Goal: Find specific page/section: Find specific page/section

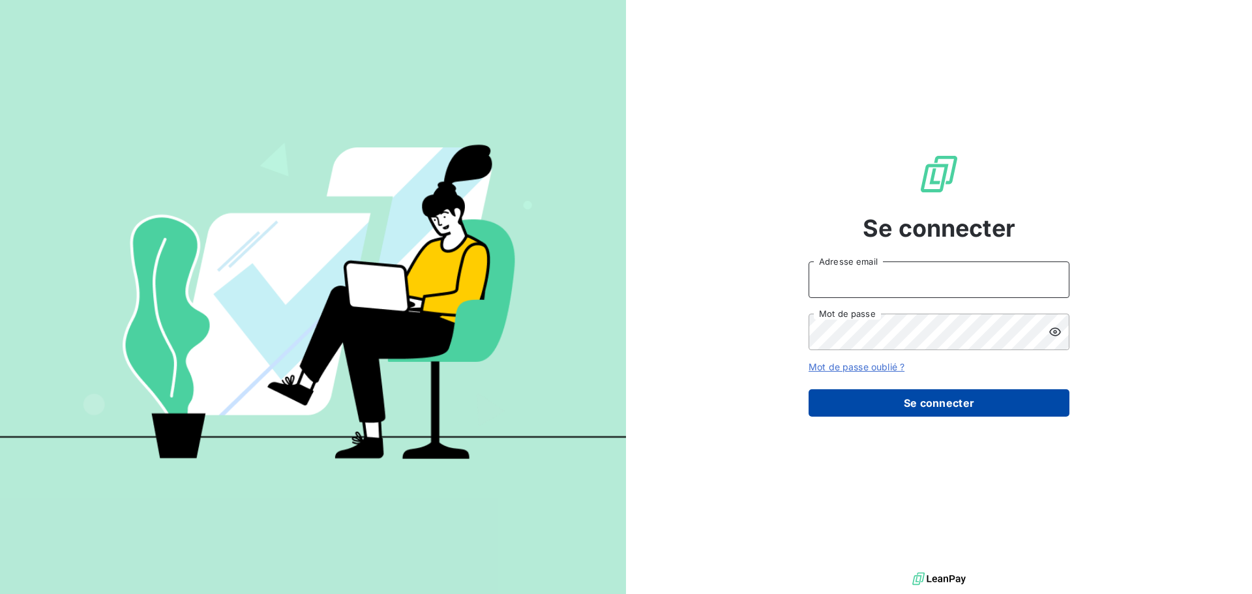
type input "f.gregoire@duretelec.fr"
click at [939, 407] on button "Se connecter" at bounding box center [938, 402] width 261 height 27
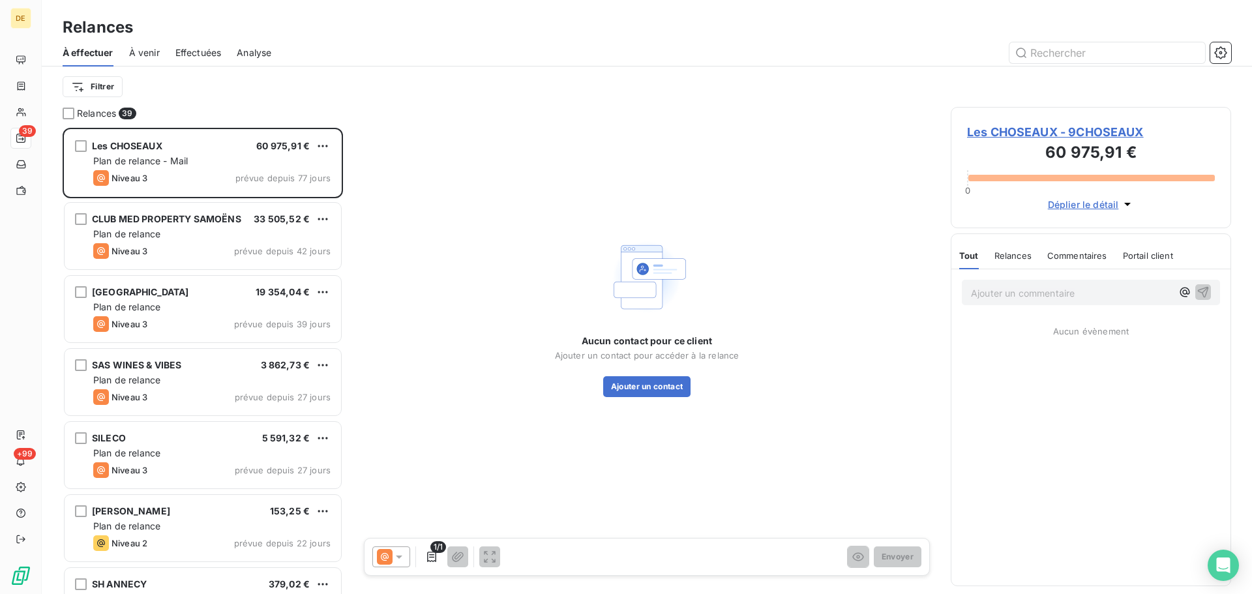
scroll to position [456, 271]
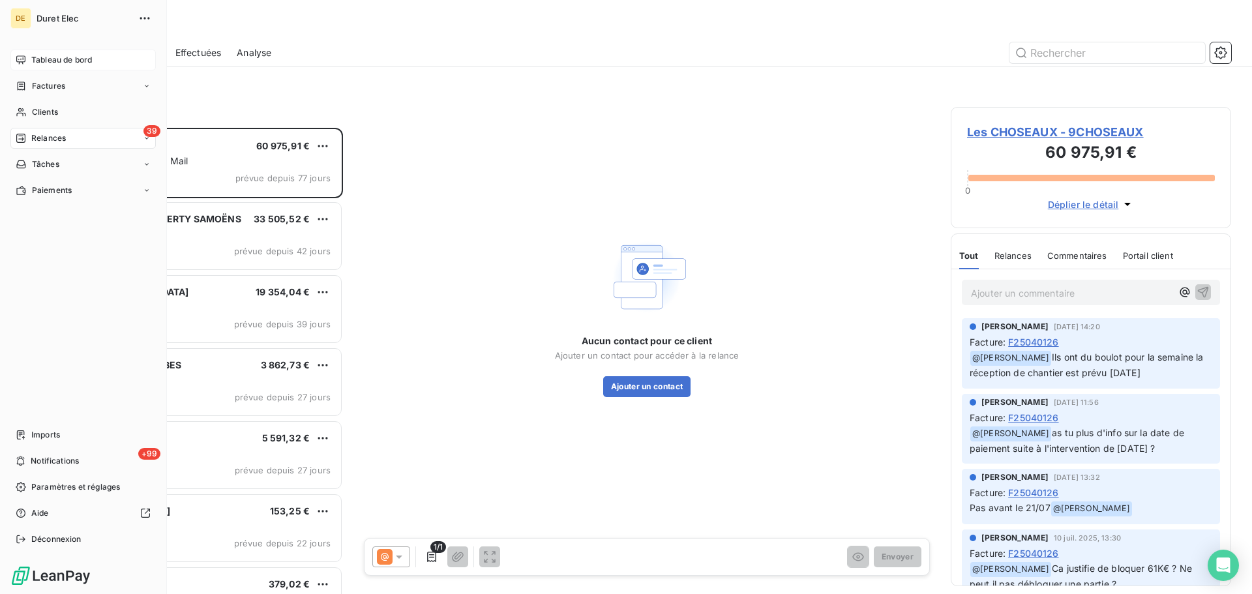
click at [35, 54] on span "Tableau de bord" at bounding box center [61, 60] width 61 height 12
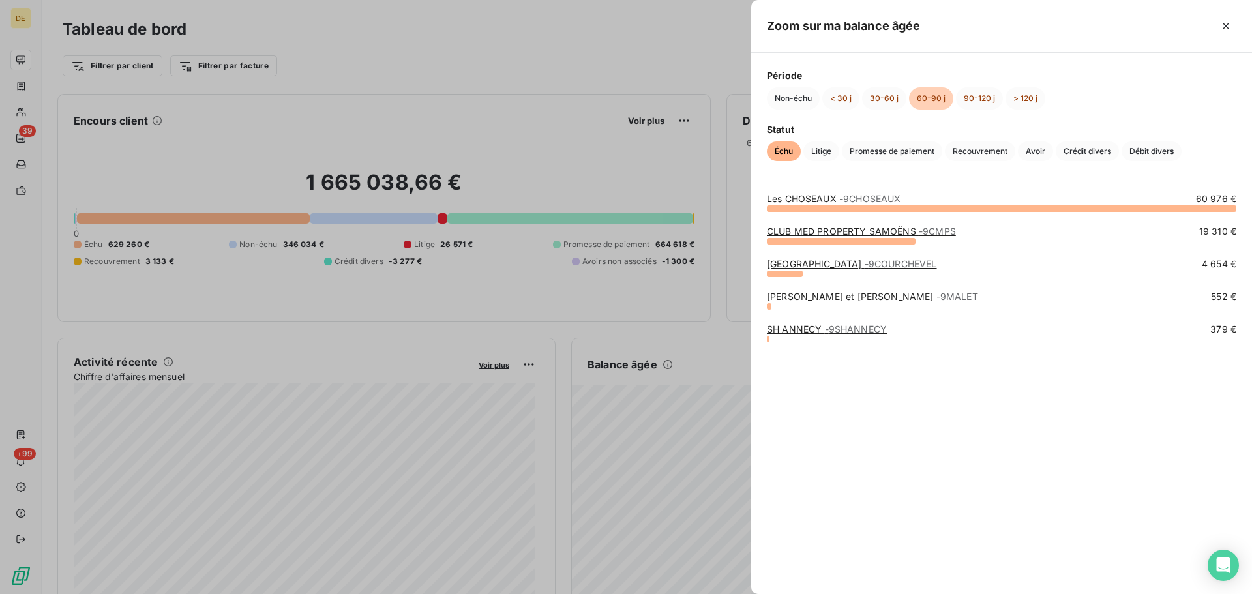
click at [780, 297] on link "[PERSON_NAME] et [PERSON_NAME] - 9MALET" at bounding box center [872, 296] width 211 height 11
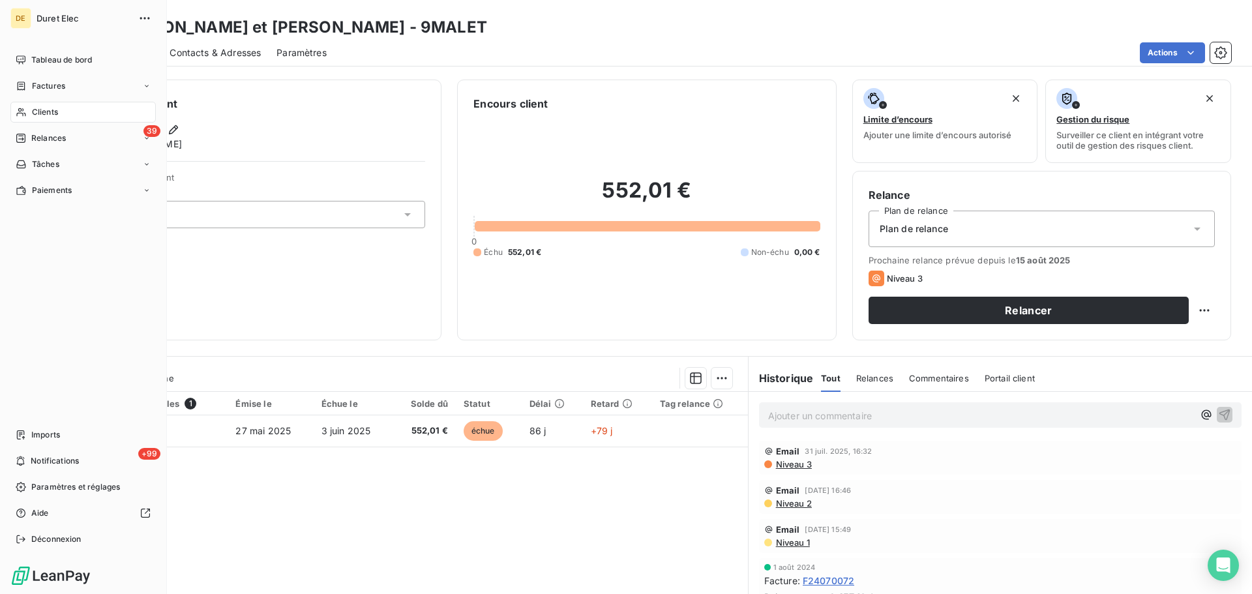
click at [44, 104] on div "Clients" at bounding box center [82, 112] width 145 height 21
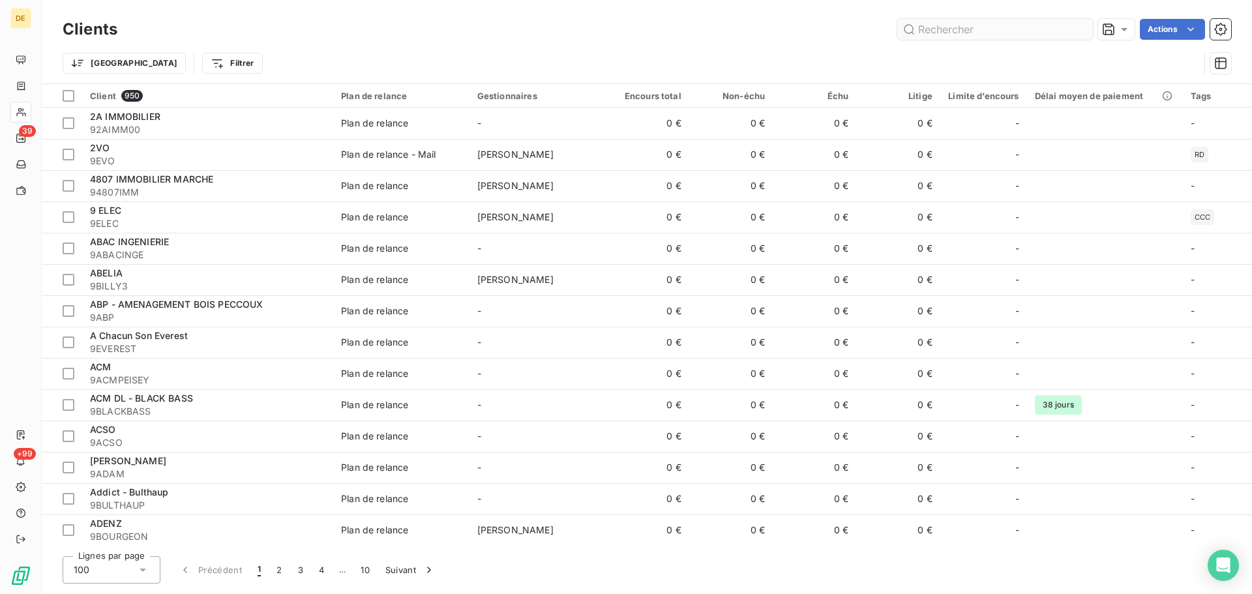
click at [972, 33] on input "text" at bounding box center [995, 29] width 196 height 21
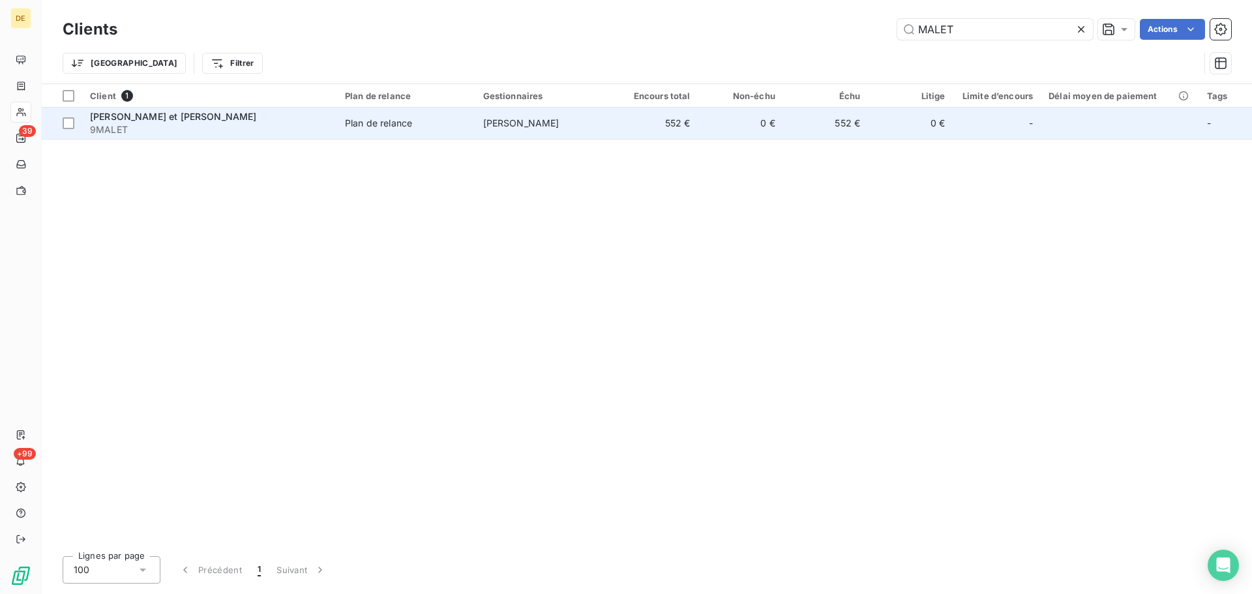
type input "MALET"
click at [559, 126] on span "[PERSON_NAME]" at bounding box center [521, 122] width 76 height 11
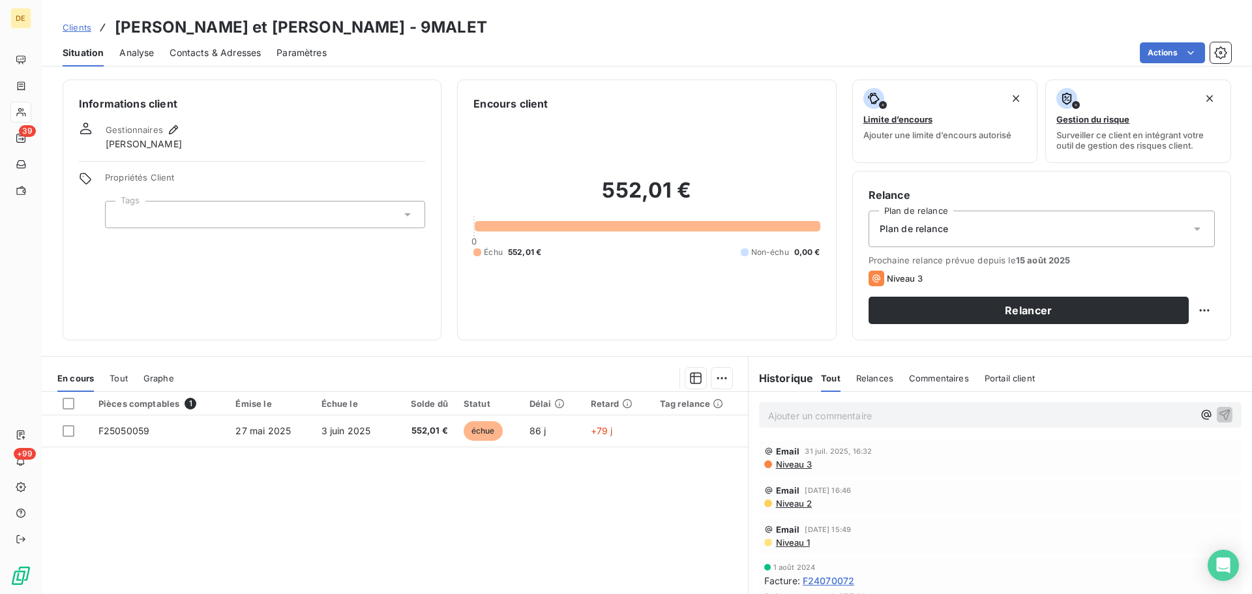
click at [780, 415] on p "Ajouter un commentaire ﻿" at bounding box center [980, 415] width 425 height 16
click at [878, 422] on p "01/08 : mail du client" at bounding box center [980, 414] width 425 height 15
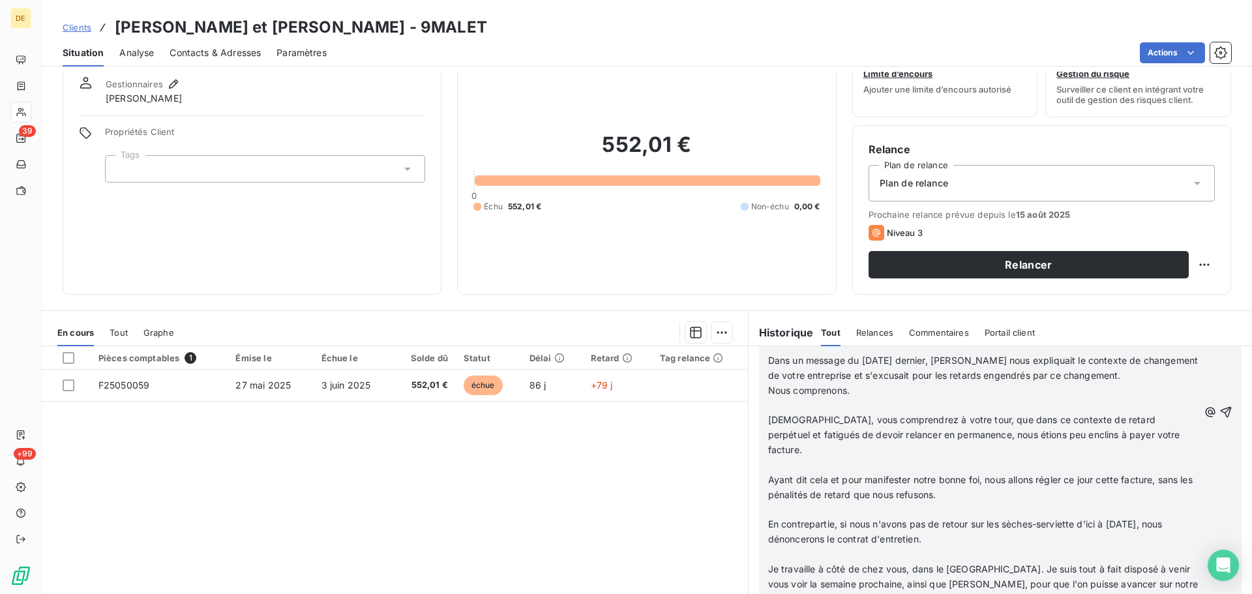
scroll to position [88, 0]
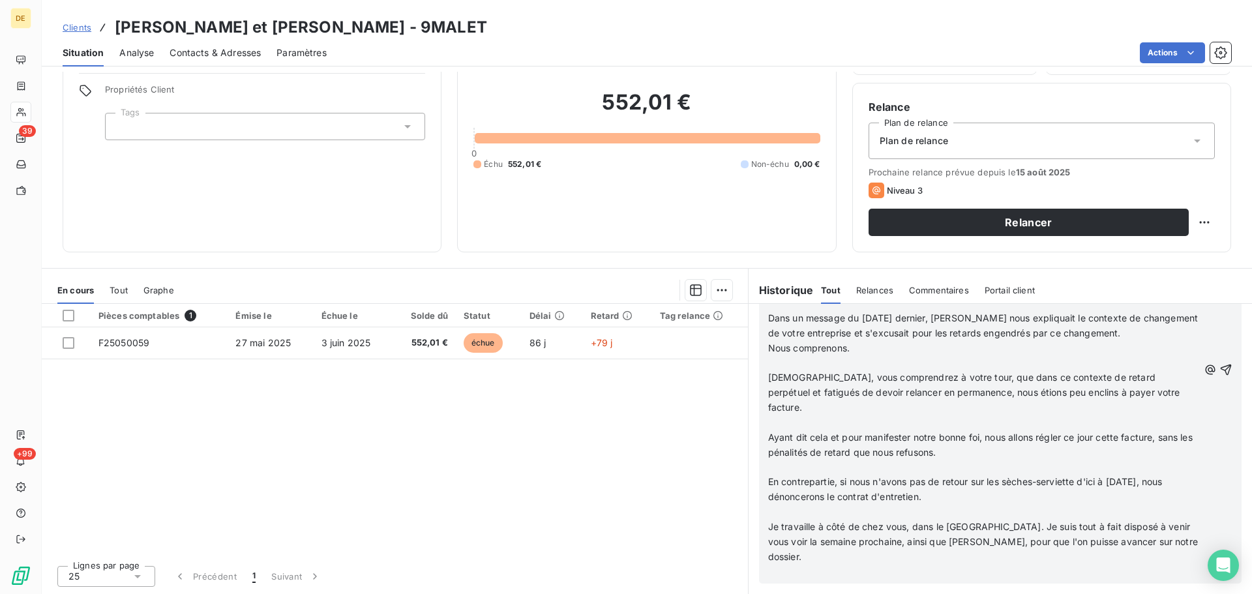
click at [833, 551] on p "Je travaille à côté de chez vous, dans le [GEOGRAPHIC_DATA]. Je suis tout à fai…" at bounding box center [983, 542] width 430 height 45
click at [1219, 368] on icon "button" at bounding box center [1225, 369] width 13 height 13
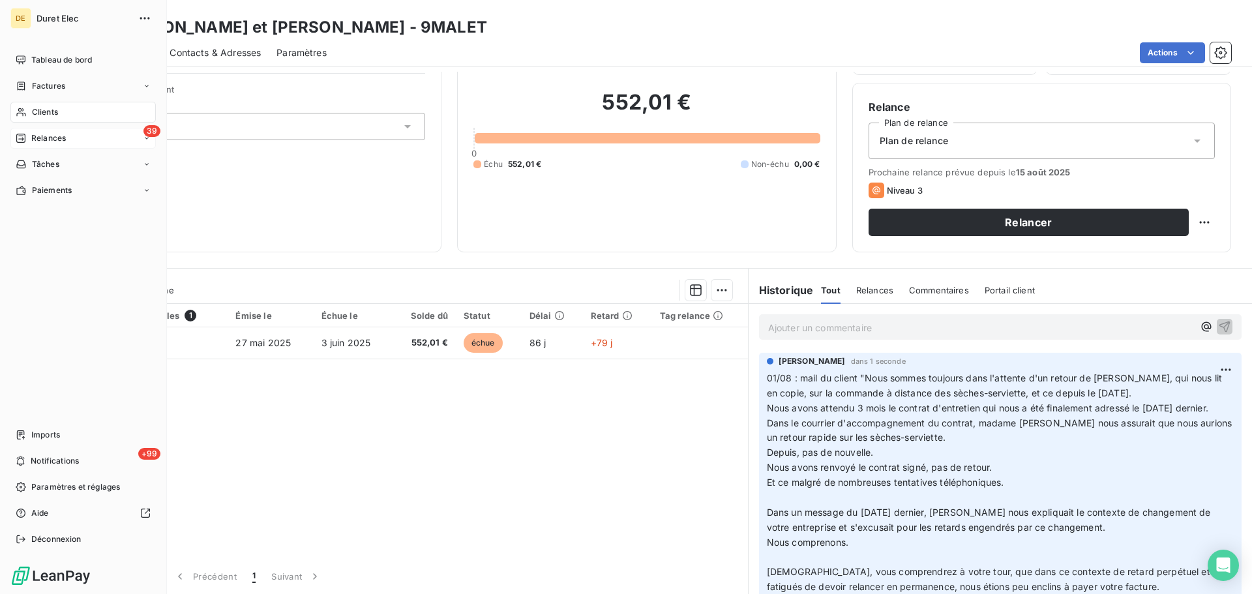
click at [68, 139] on div "39 Relances" at bounding box center [82, 138] width 145 height 21
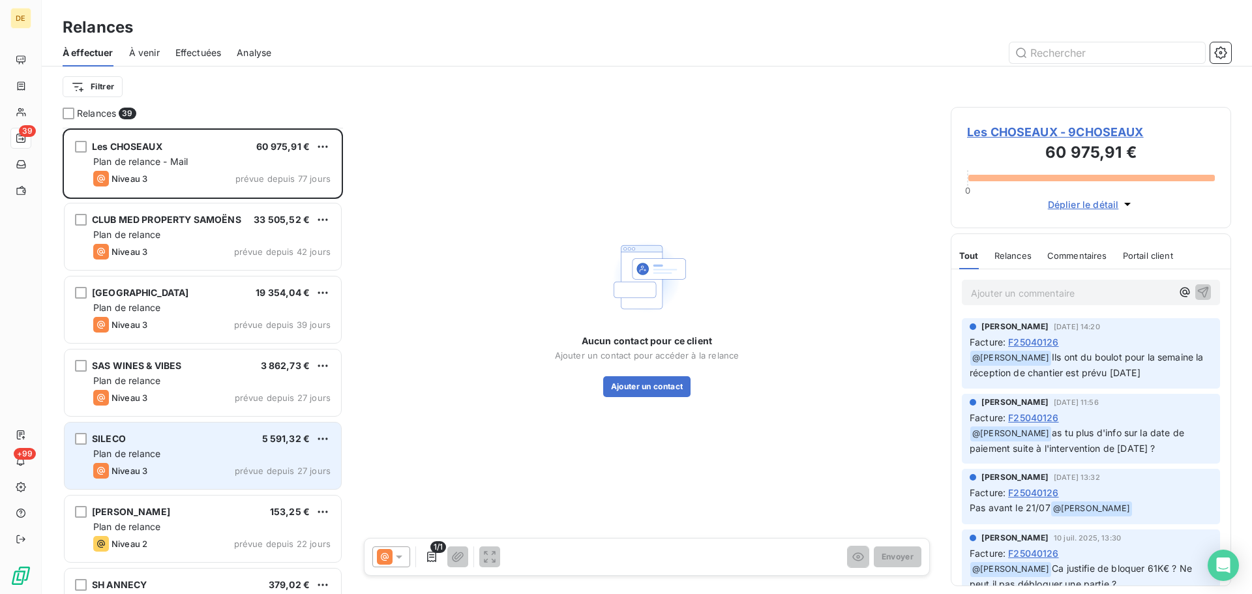
scroll to position [196, 0]
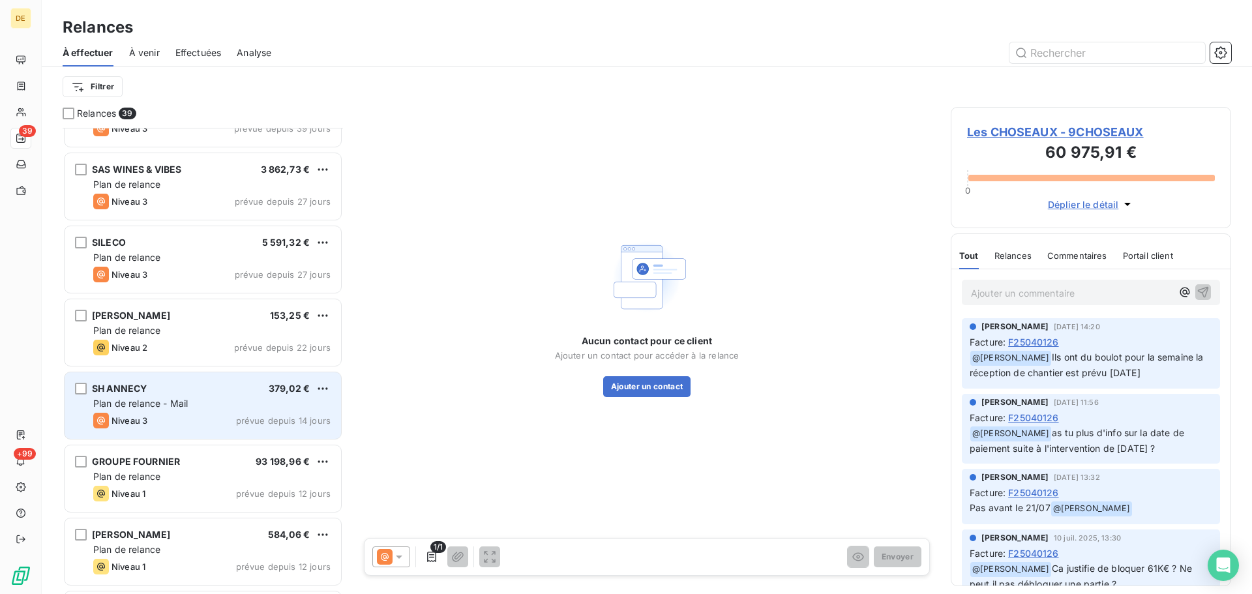
click at [156, 409] on div "Plan de relance - Mail" at bounding box center [211, 403] width 237 height 13
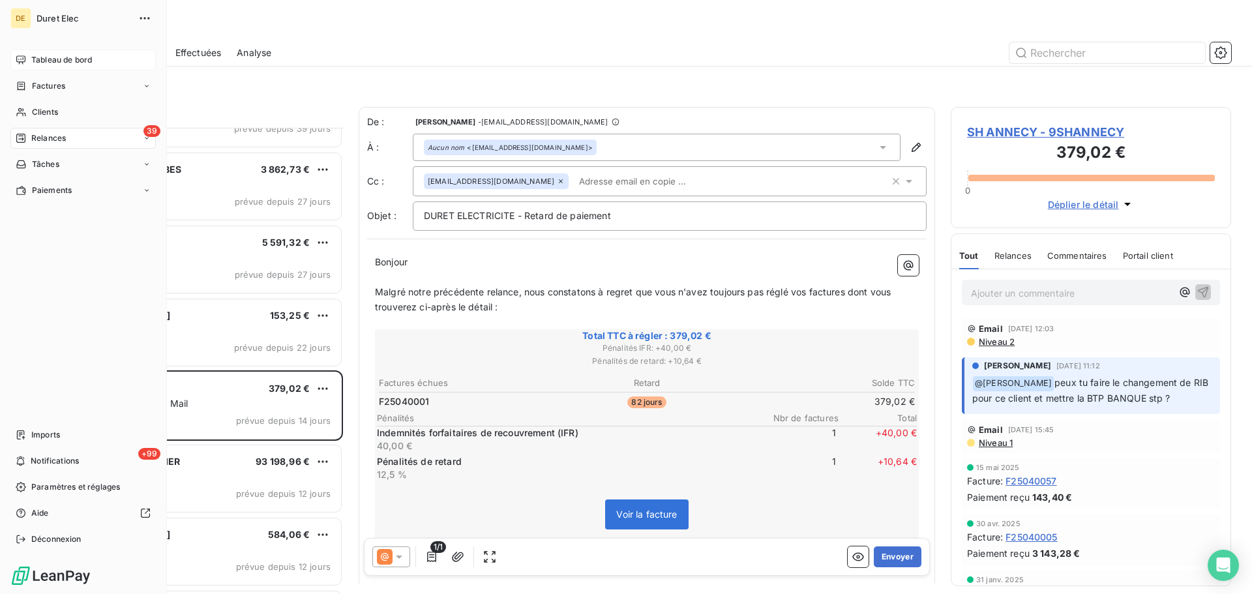
click at [53, 63] on span "Tableau de bord" at bounding box center [61, 60] width 61 height 12
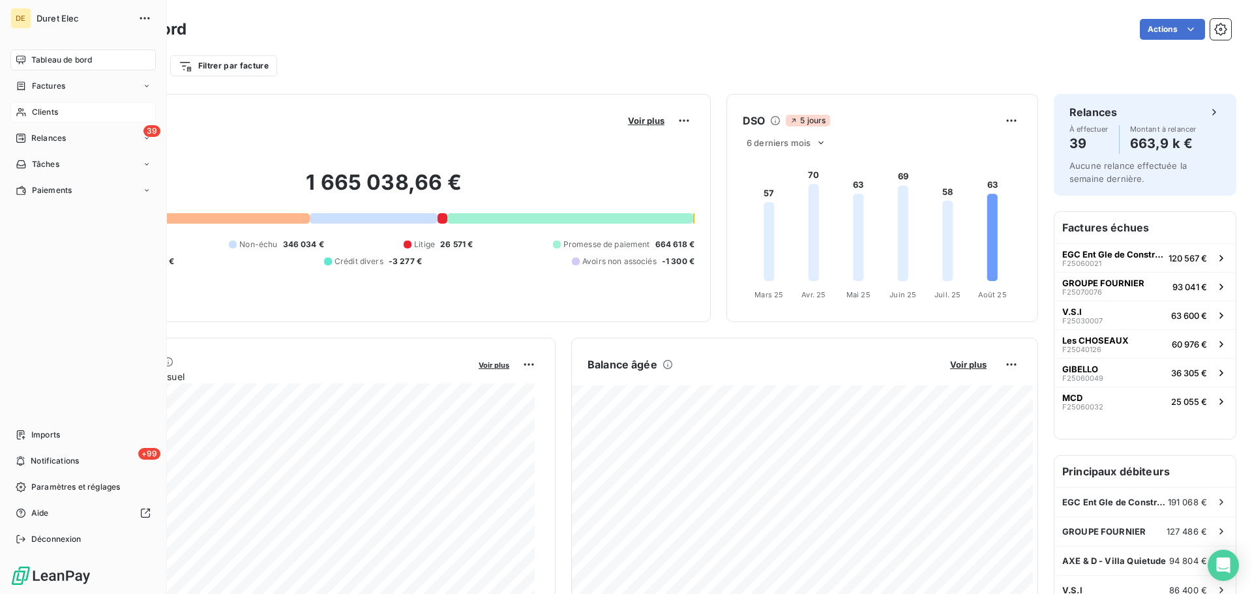
click at [26, 111] on icon at bounding box center [21, 112] width 11 height 10
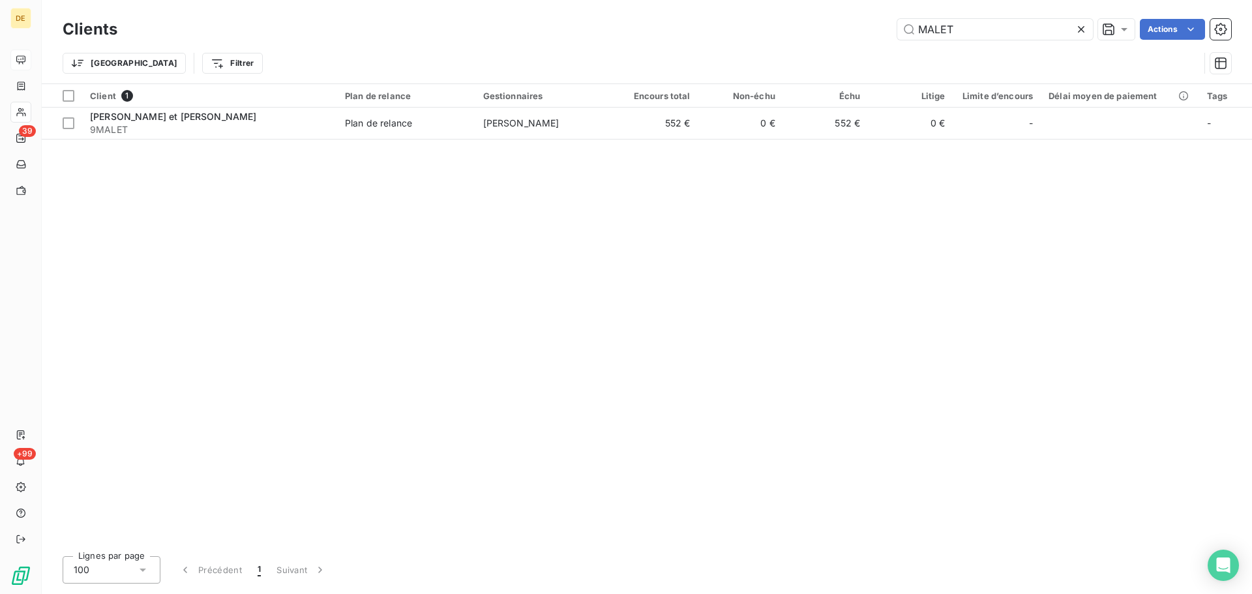
drag, startPoint x: 983, startPoint y: 33, endPoint x: 848, endPoint y: 29, distance: 135.0
click at [848, 29] on div "MALET Actions" at bounding box center [682, 29] width 1098 height 21
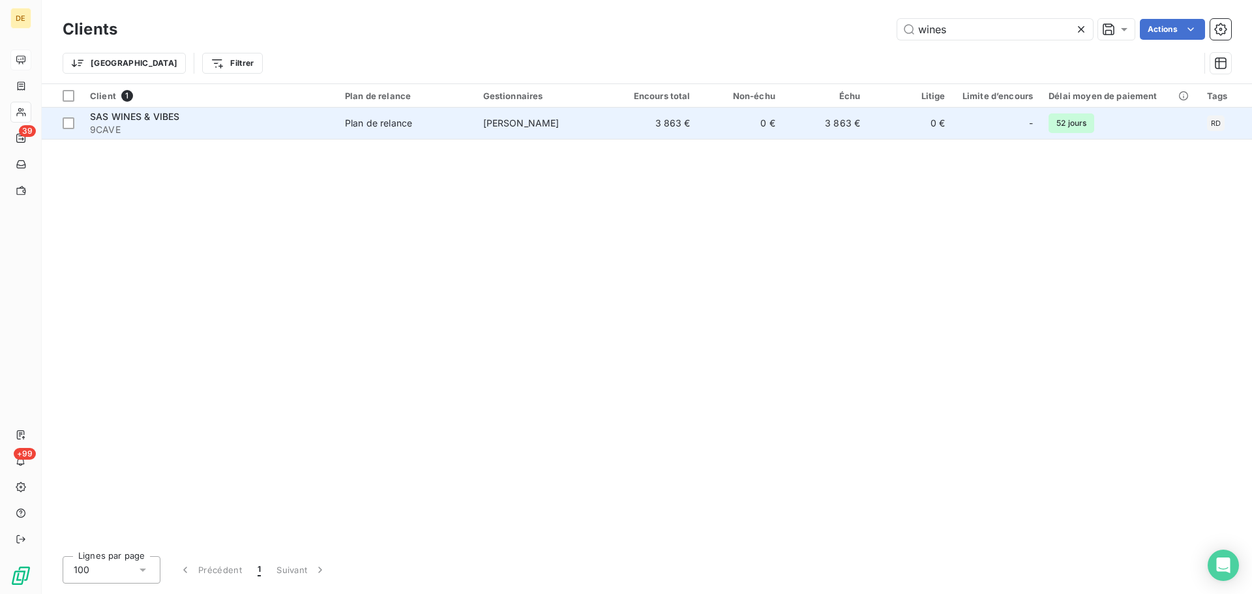
type input "wines"
click at [630, 126] on td "3 863 €" at bounding box center [655, 123] width 85 height 31
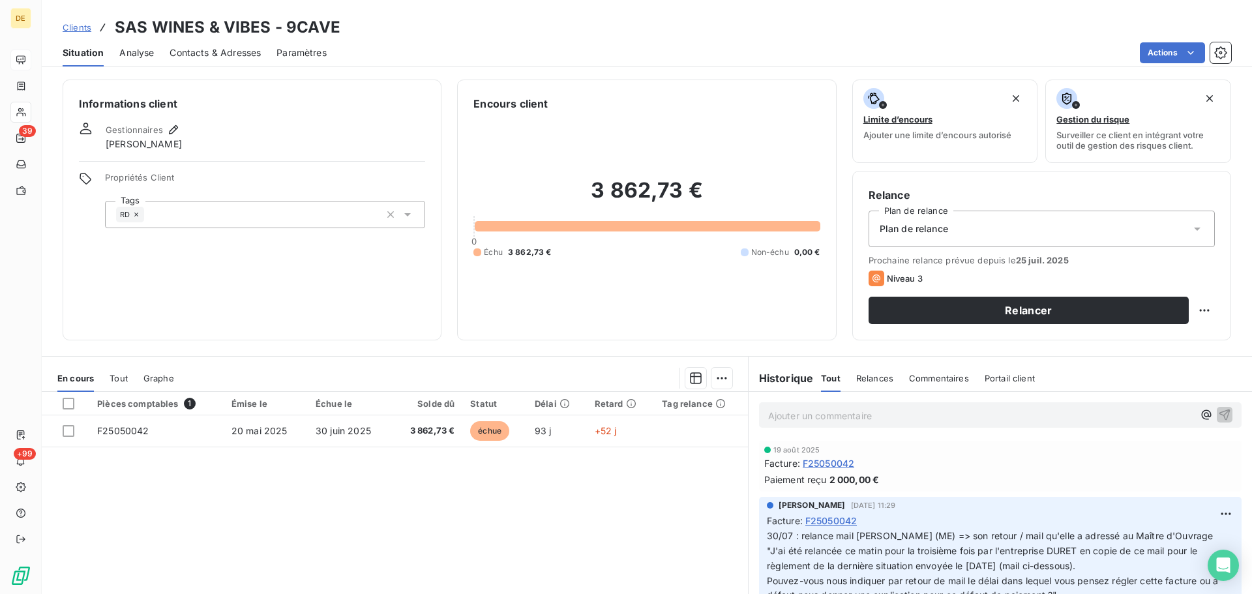
click at [782, 417] on p "Ajouter un commentaire ﻿" at bounding box center [980, 415] width 425 height 16
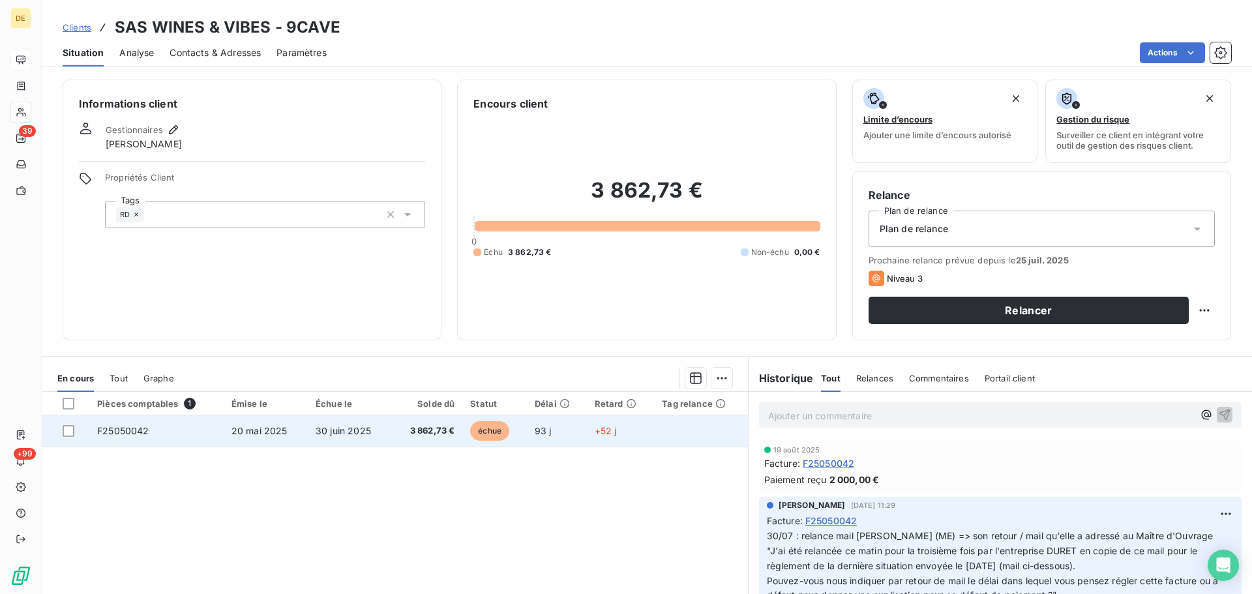
click at [115, 431] on span "F25050042" at bounding box center [123, 430] width 52 height 11
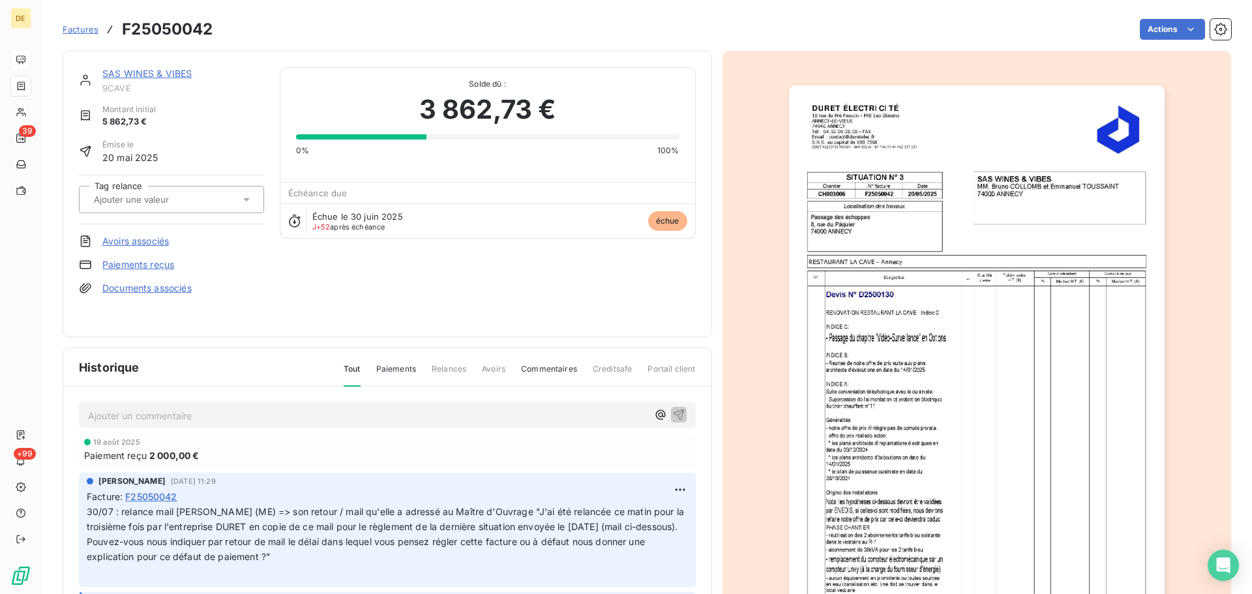
click at [91, 411] on p "Ajouter un commentaire ﻿" at bounding box center [367, 415] width 559 height 16
click at [333, 413] on p "20/08 : tel + mail [PERSON_NAME] = a fait un mail au client" at bounding box center [367, 414] width 559 height 15
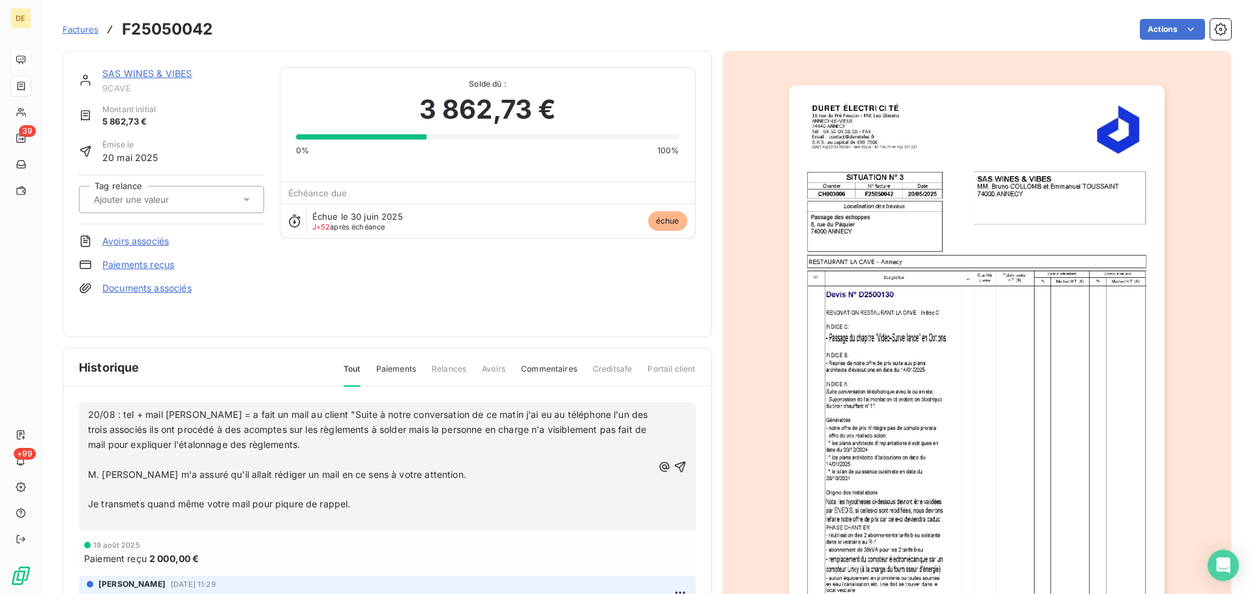
click at [327, 448] on p "20/08 : tel + mail [PERSON_NAME] = a fait un mail au client "Suite à notre conv…" at bounding box center [370, 429] width 565 height 45
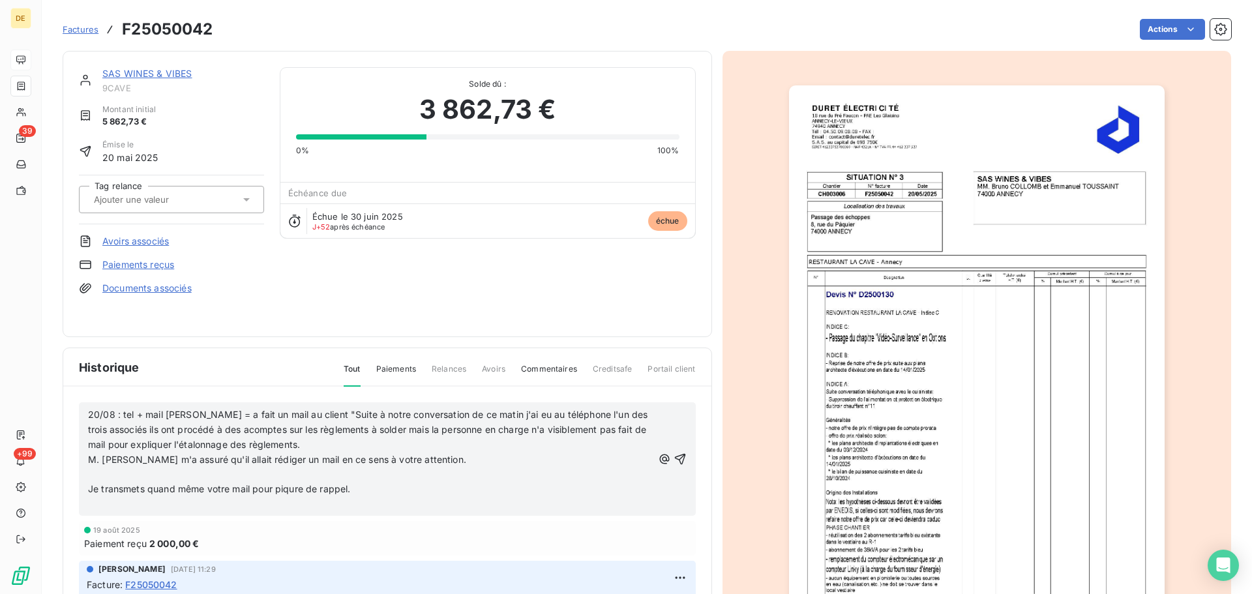
click at [488, 462] on p "M. [PERSON_NAME] m'a assuré qu'il allait rédiger un mail en ce sens à votre att…" at bounding box center [370, 459] width 565 height 15
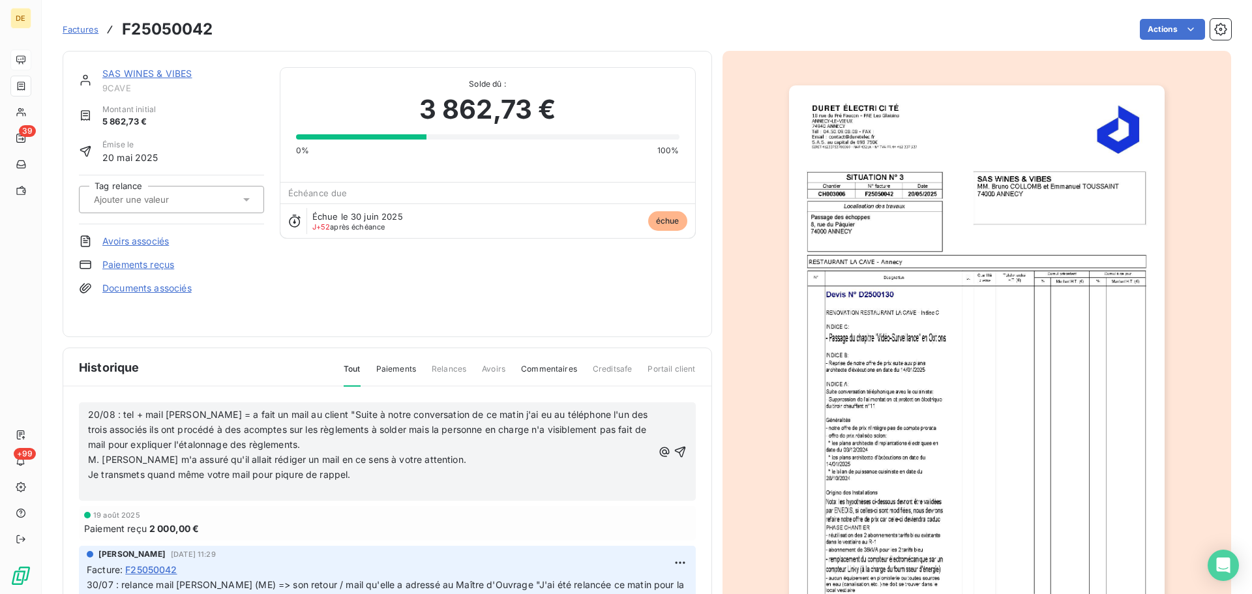
click at [372, 475] on p "Je transmets quand même votre mail pour piqure de rappel." at bounding box center [370, 474] width 565 height 15
click at [674, 449] on icon "button" at bounding box center [679, 451] width 11 height 11
